Goal: Task Accomplishment & Management: Manage account settings

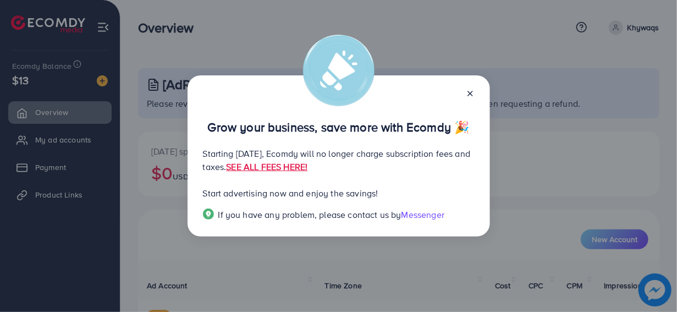
click at [471, 93] on icon at bounding box center [470, 93] width 9 height 9
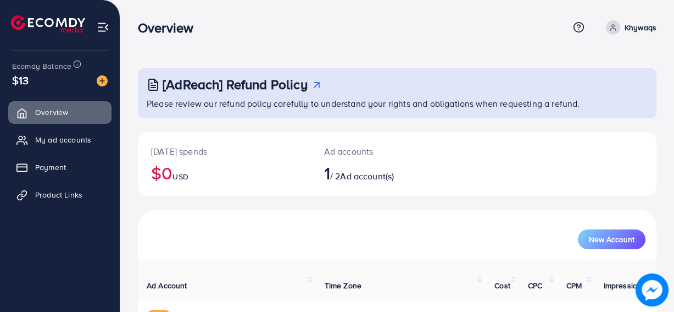
scroll to position [66, 0]
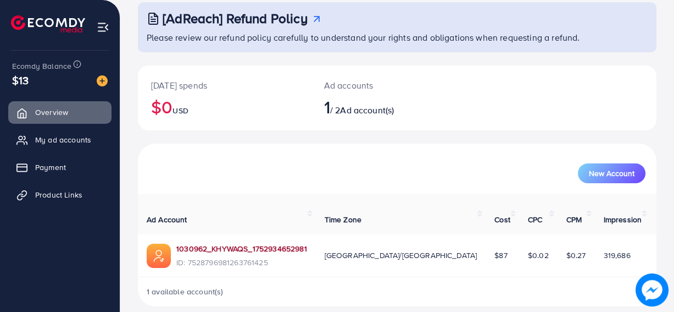
click at [227, 243] on link "1030962_KHYWAQS_1752934652981" at bounding box center [241, 248] width 131 height 11
click at [486, 205] on th "Cost" at bounding box center [503, 214] width 34 height 40
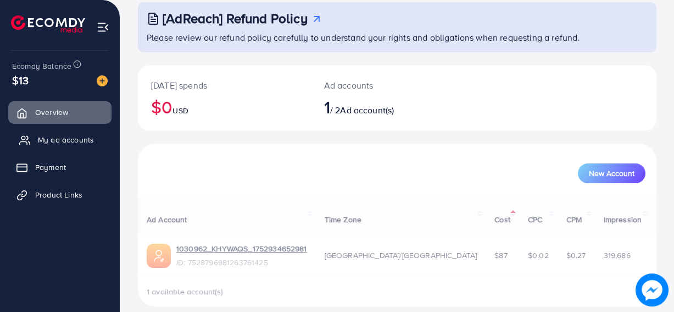
click at [48, 137] on span "My ad accounts" at bounding box center [66, 139] width 56 height 11
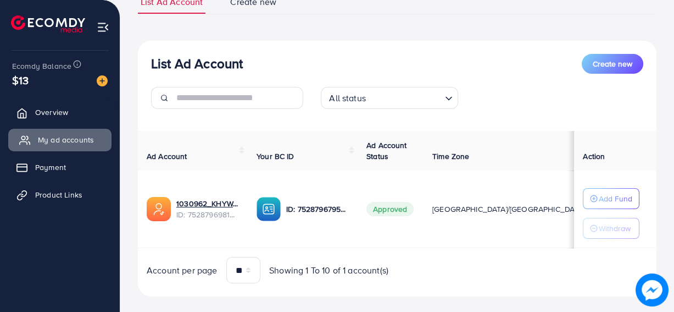
scroll to position [105, 0]
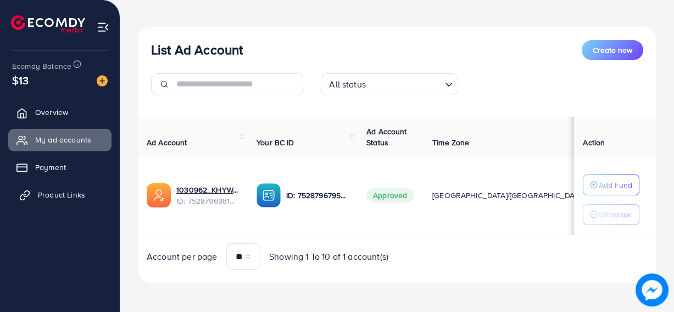
click at [52, 200] on link "Product Links" at bounding box center [59, 195] width 103 height 22
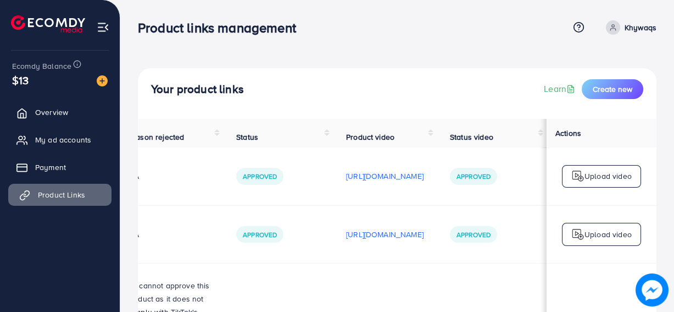
scroll to position [0, 354]
click at [357, 253] on td "[URL][DOMAIN_NAME]" at bounding box center [385, 234] width 104 height 58
click at [365, 236] on p "[URL][DOMAIN_NAME]" at bounding box center [385, 234] width 78 height 13
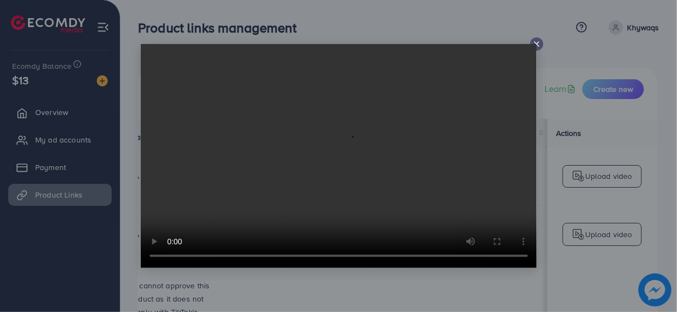
click at [536, 44] on line at bounding box center [536, 44] width 4 height 4
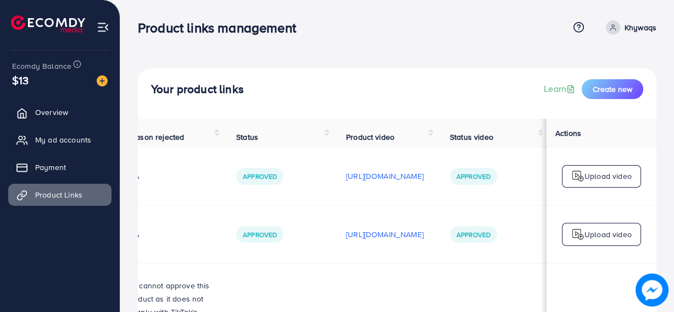
scroll to position [0, 351]
click at [370, 174] on p "[URL][DOMAIN_NAME]" at bounding box center [385, 175] width 78 height 13
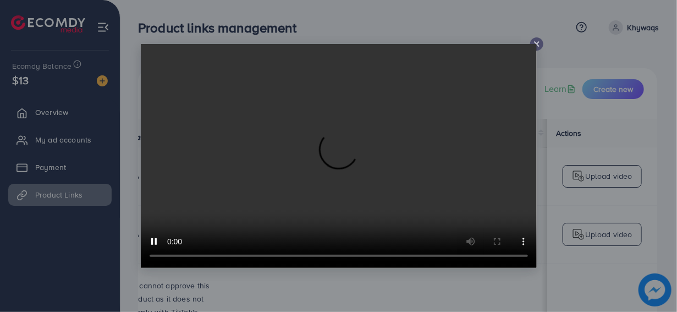
click at [536, 44] on line at bounding box center [536, 44] width 4 height 4
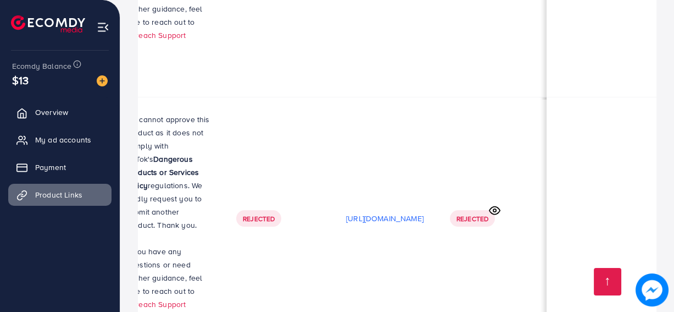
scroll to position [985, 0]
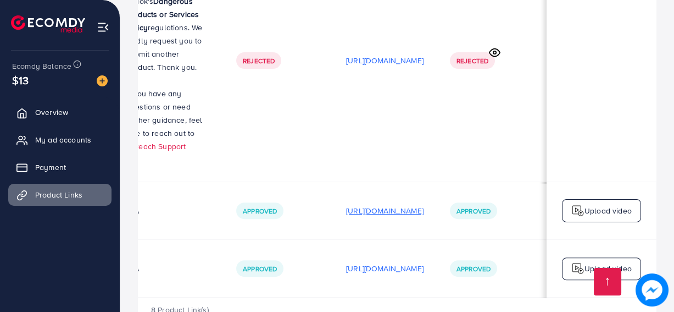
click at [382, 204] on p "[URL][DOMAIN_NAME]" at bounding box center [385, 210] width 78 height 13
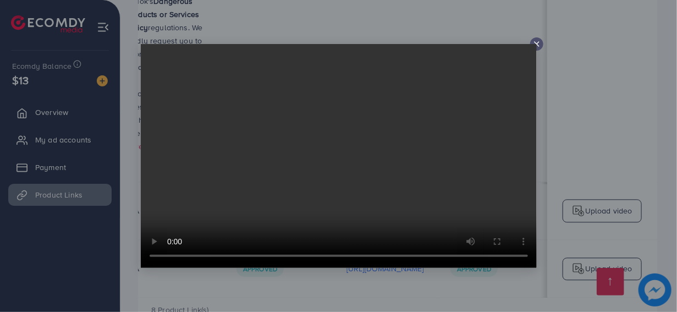
click at [535, 43] on line at bounding box center [536, 44] width 4 height 4
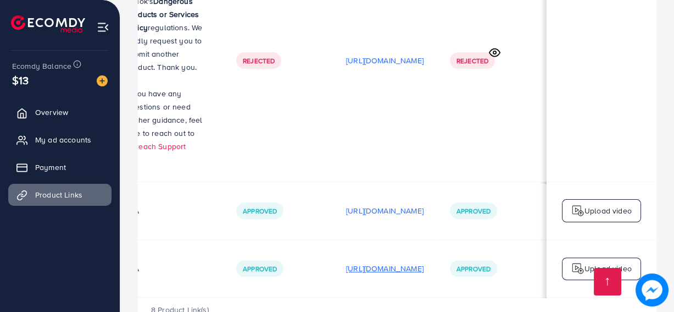
click at [374, 262] on p "[URL][DOMAIN_NAME]" at bounding box center [385, 268] width 78 height 13
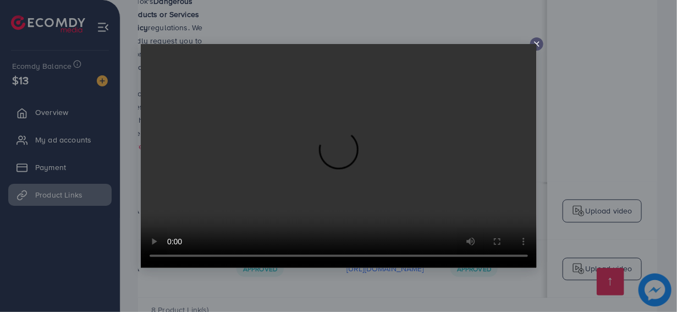
click at [539, 43] on icon at bounding box center [536, 44] width 9 height 9
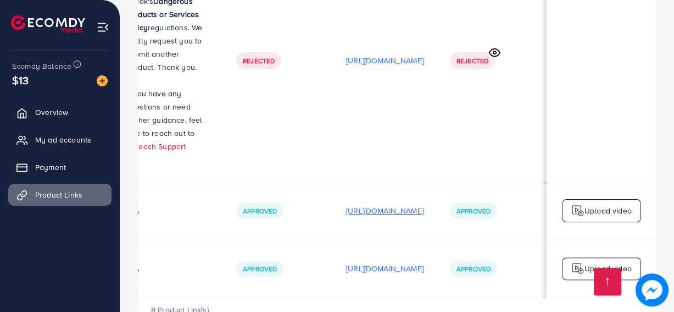
click at [351, 204] on p "[URL][DOMAIN_NAME]" at bounding box center [385, 210] width 78 height 13
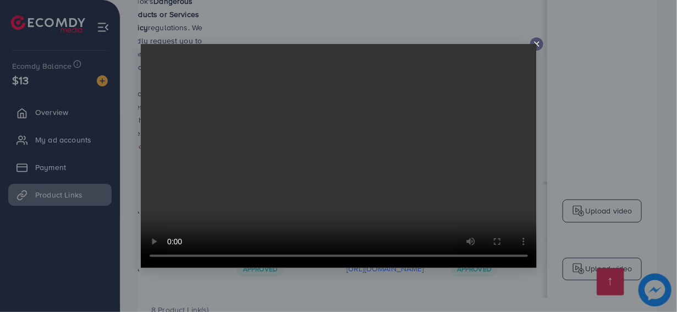
click at [539, 41] on icon at bounding box center [536, 44] width 9 height 9
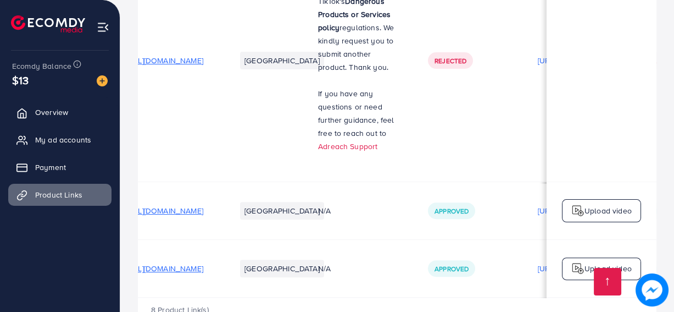
scroll to position [0, 0]
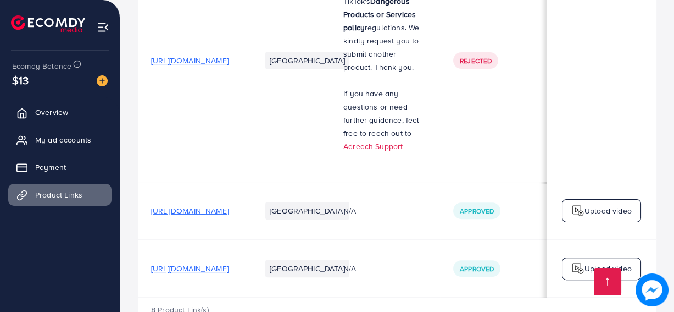
click at [229, 205] on span "[URL][DOMAIN_NAME]" at bounding box center [190, 210] width 78 height 11
